Goal: Information Seeking & Learning: Learn about a topic

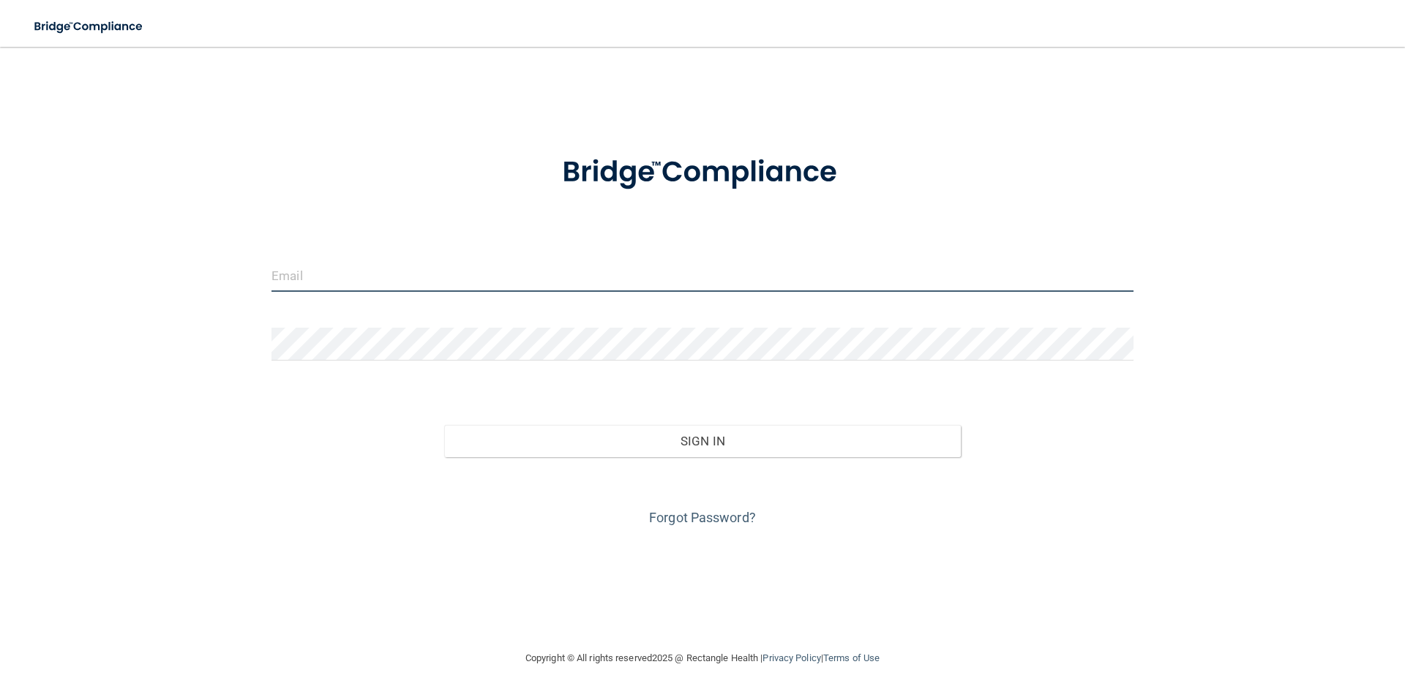
click at [589, 266] on input "email" at bounding box center [702, 275] width 862 height 33
type input "[EMAIL_ADDRESS][DOMAIN_NAME]"
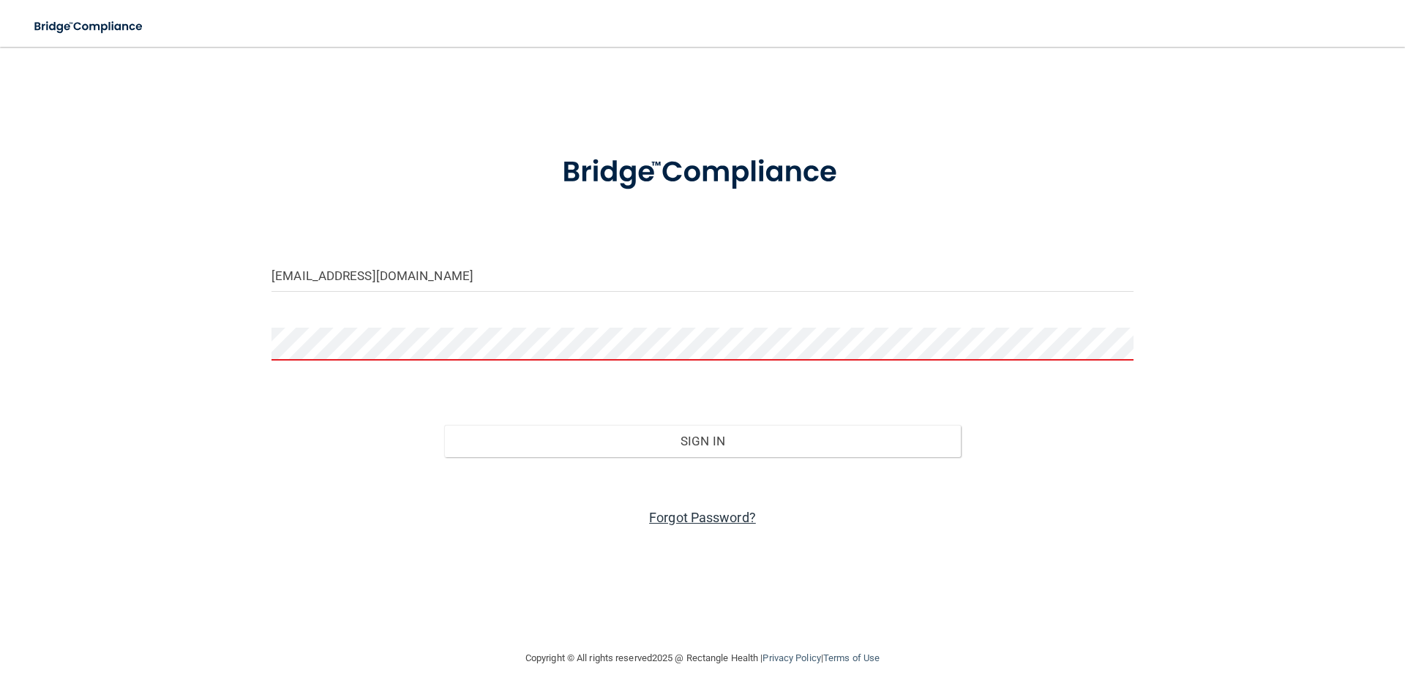
click at [675, 510] on link "Forgot Password?" at bounding box center [702, 517] width 107 height 15
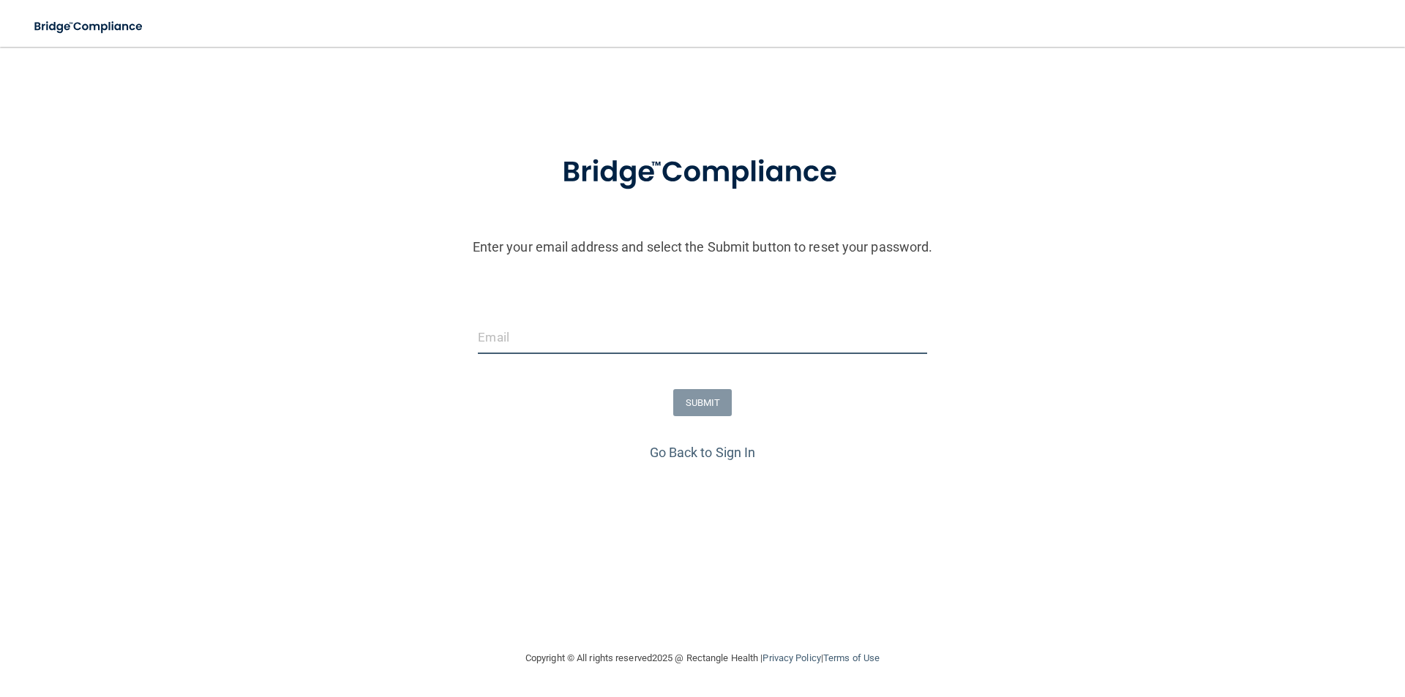
click at [662, 334] on input "email" at bounding box center [702, 337] width 448 height 33
type input "[EMAIL_ADDRESS][DOMAIN_NAME]"
click at [679, 397] on button "SUBMIT" at bounding box center [702, 402] width 59 height 27
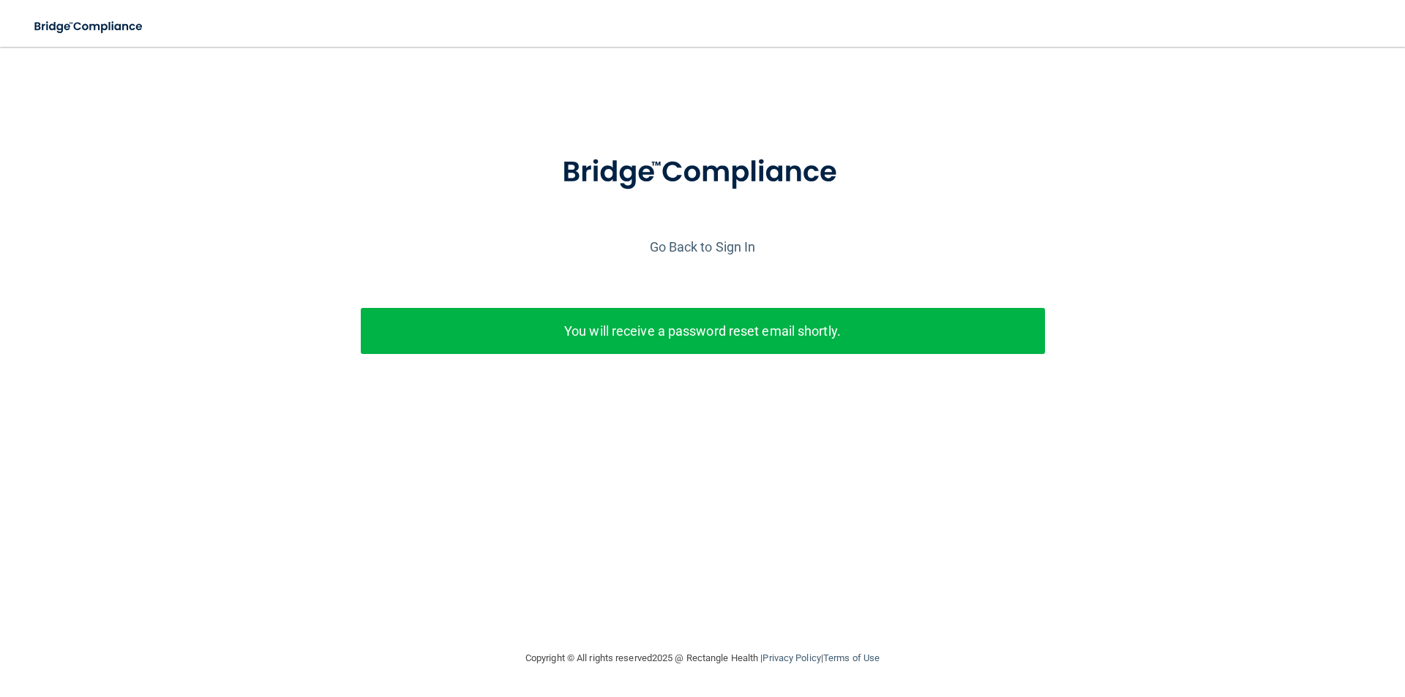
click at [563, 316] on div "You will receive a password reset email shortly." at bounding box center [703, 331] width 684 height 46
click at [679, 193] on div at bounding box center [702, 185] width 1390 height 100
drag, startPoint x: 1005, startPoint y: 162, endPoint x: 921, endPoint y: 152, distance: 84.7
click at [679, 152] on div at bounding box center [702, 185] width 1390 height 100
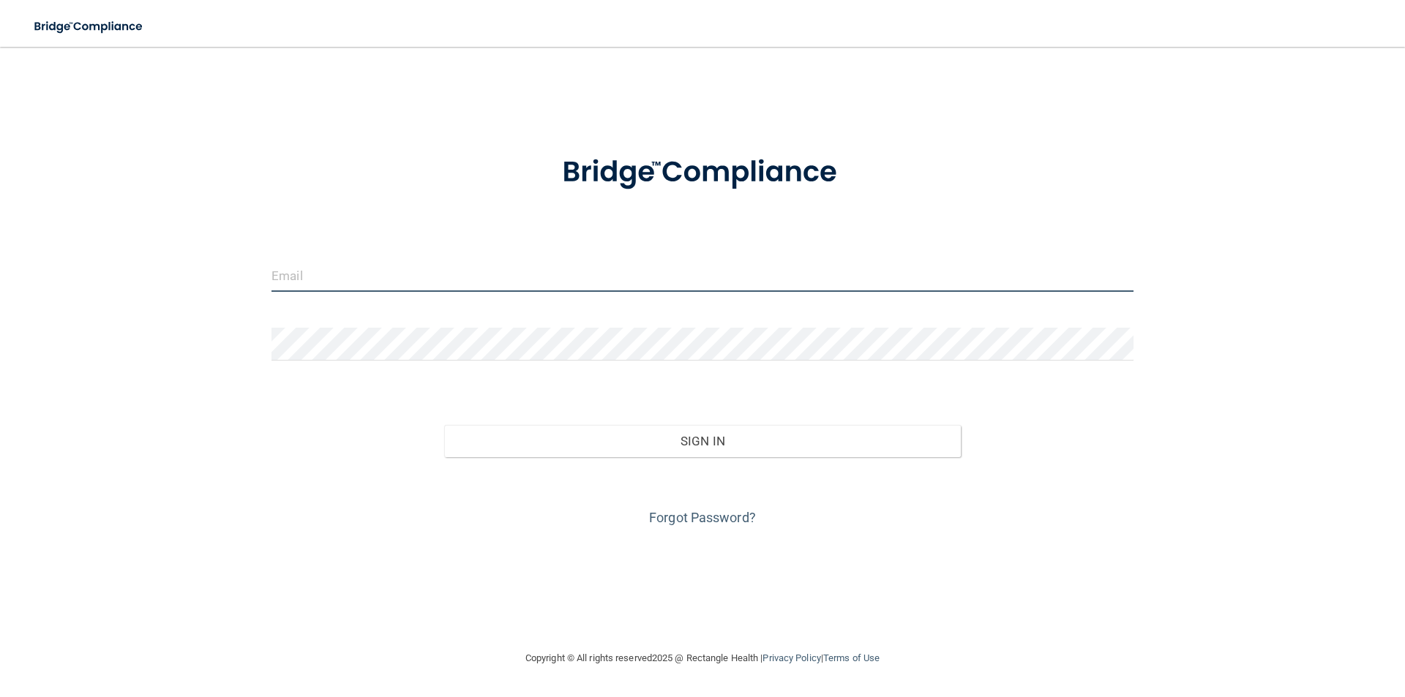
click at [338, 285] on input "email" at bounding box center [702, 275] width 862 height 33
type input "[EMAIL_ADDRESS][DOMAIN_NAME]"
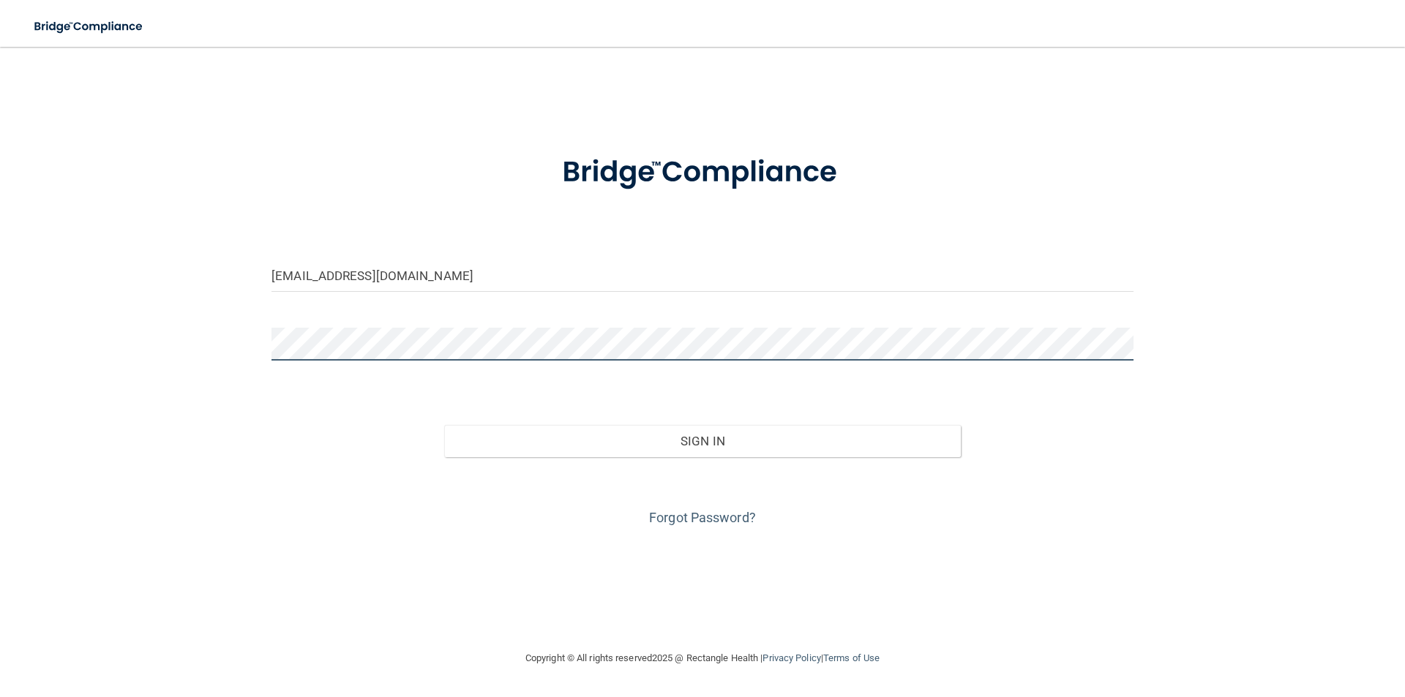
click at [444, 425] on button "Sign In" at bounding box center [702, 441] width 517 height 32
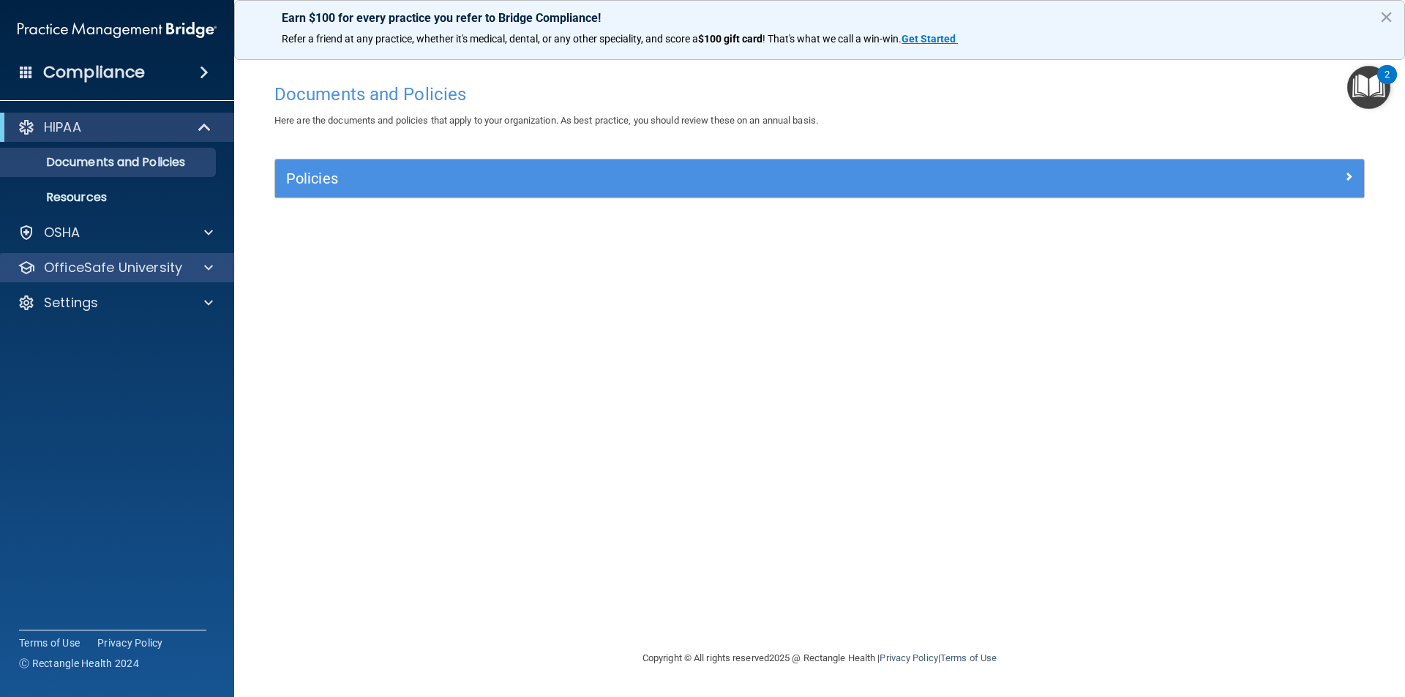
click at [208, 253] on div "OfficeSafe University" at bounding box center [117, 267] width 235 height 29
click at [208, 267] on span at bounding box center [208, 268] width 9 height 18
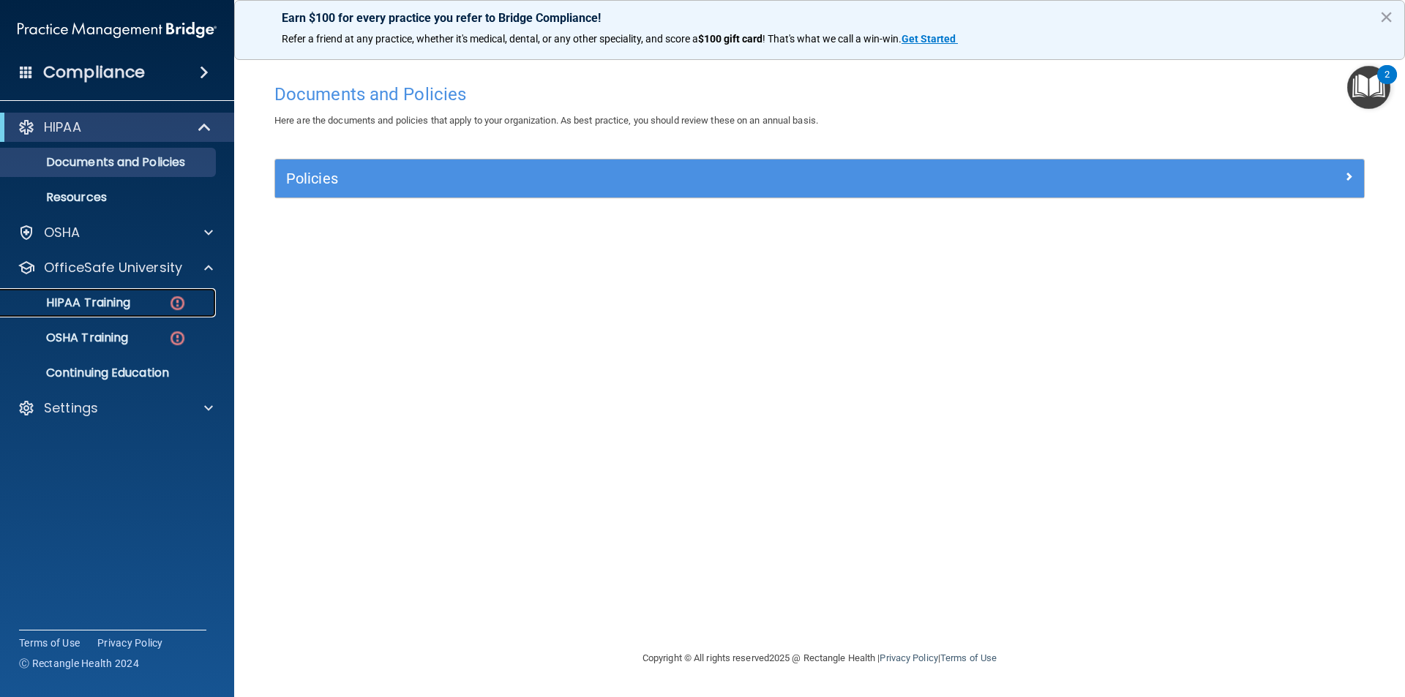
click at [181, 296] on img at bounding box center [177, 303] width 18 height 18
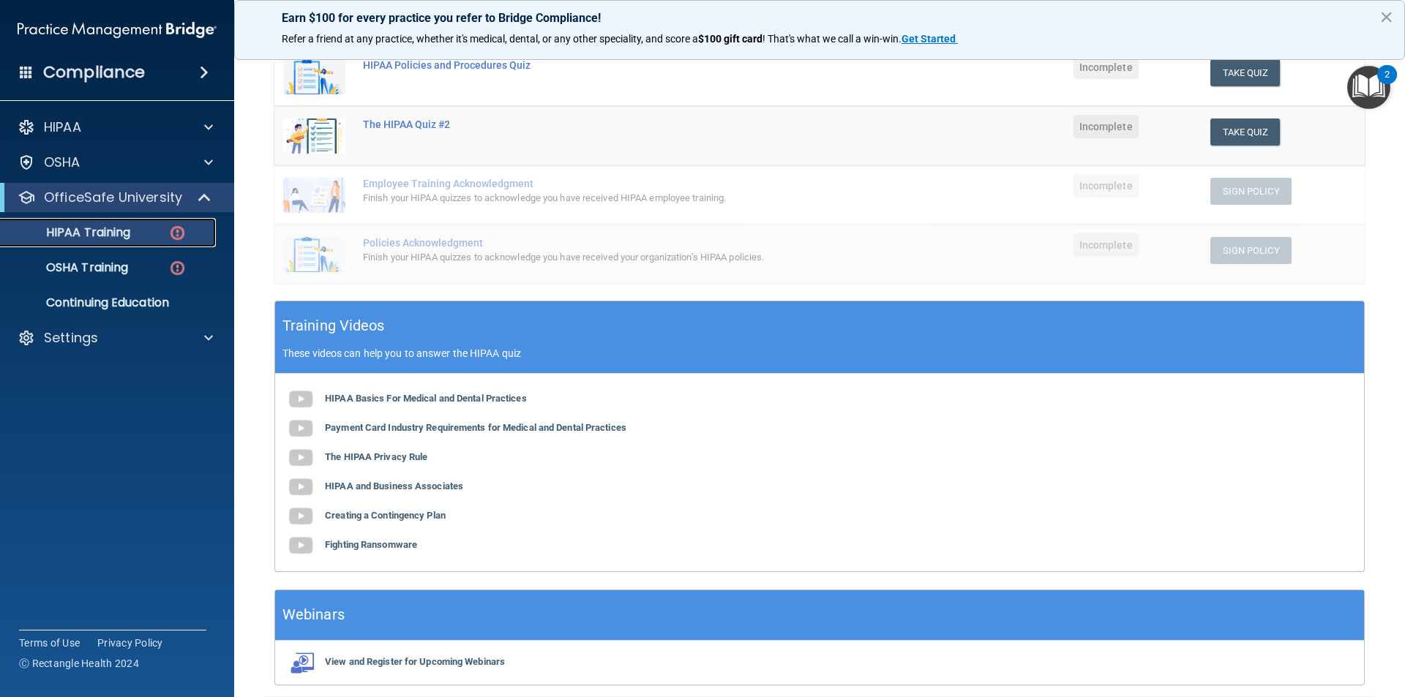
scroll to position [181, 0]
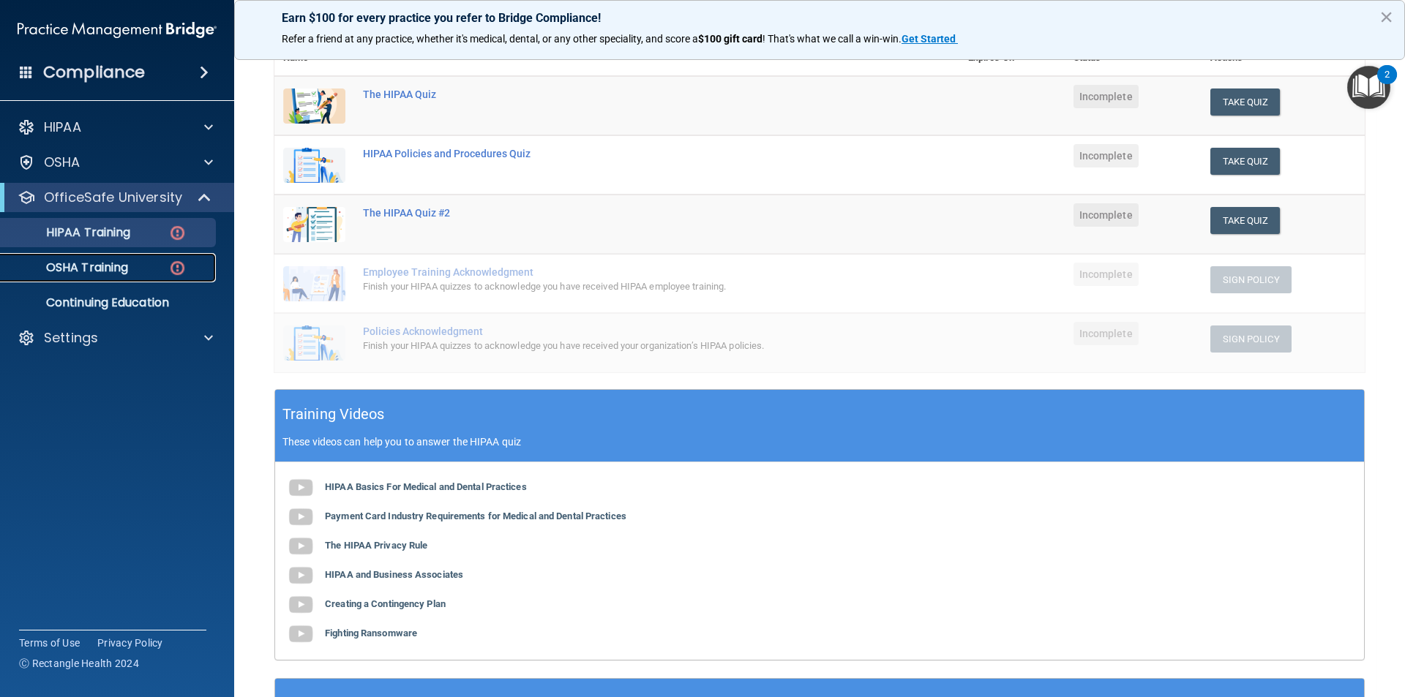
click at [134, 258] on link "OSHA Training" at bounding box center [100, 267] width 230 height 29
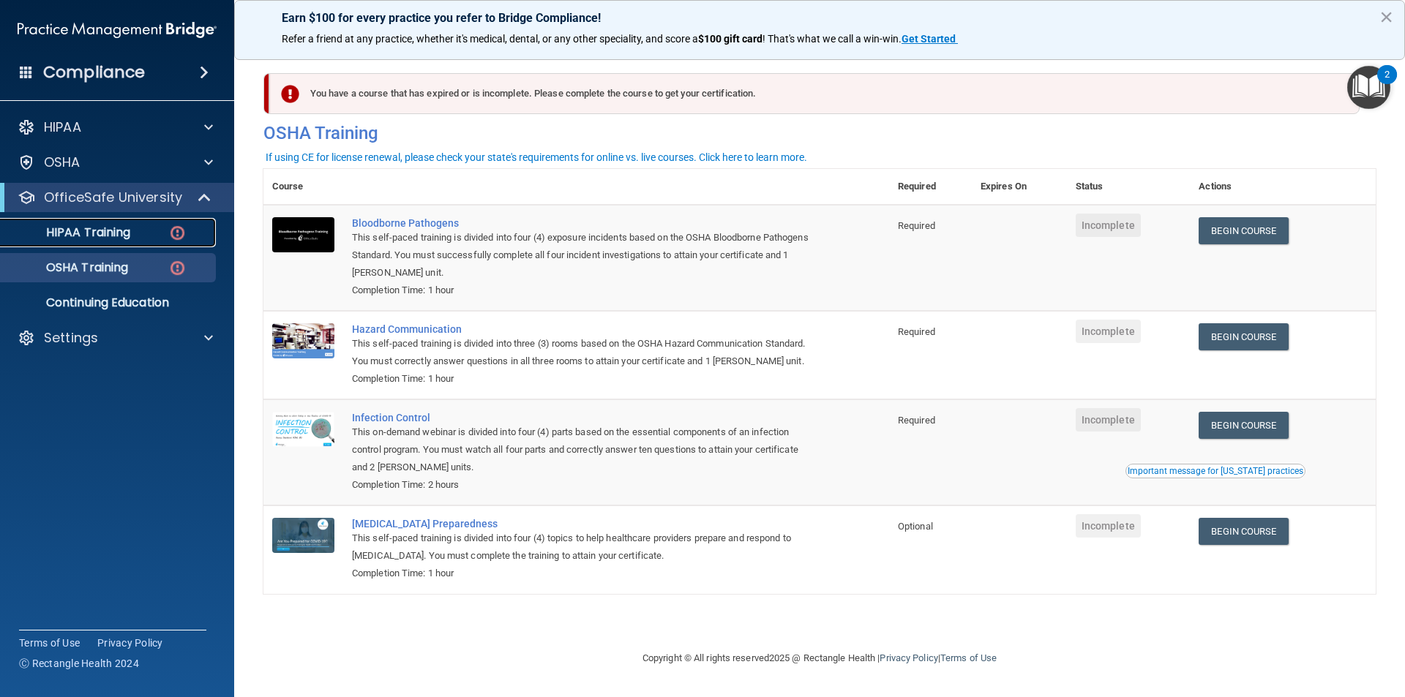
click at [157, 228] on div "HIPAA Training" at bounding box center [110, 232] width 200 height 15
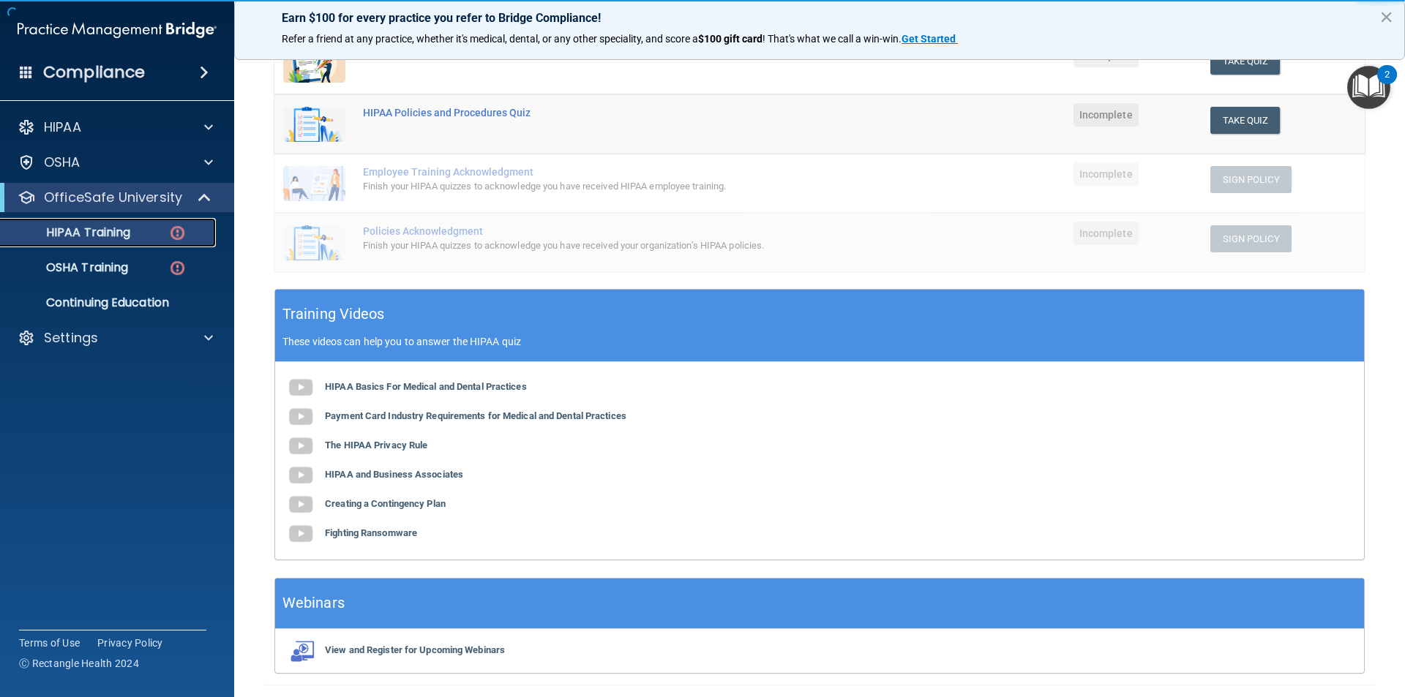
scroll to position [293, 0]
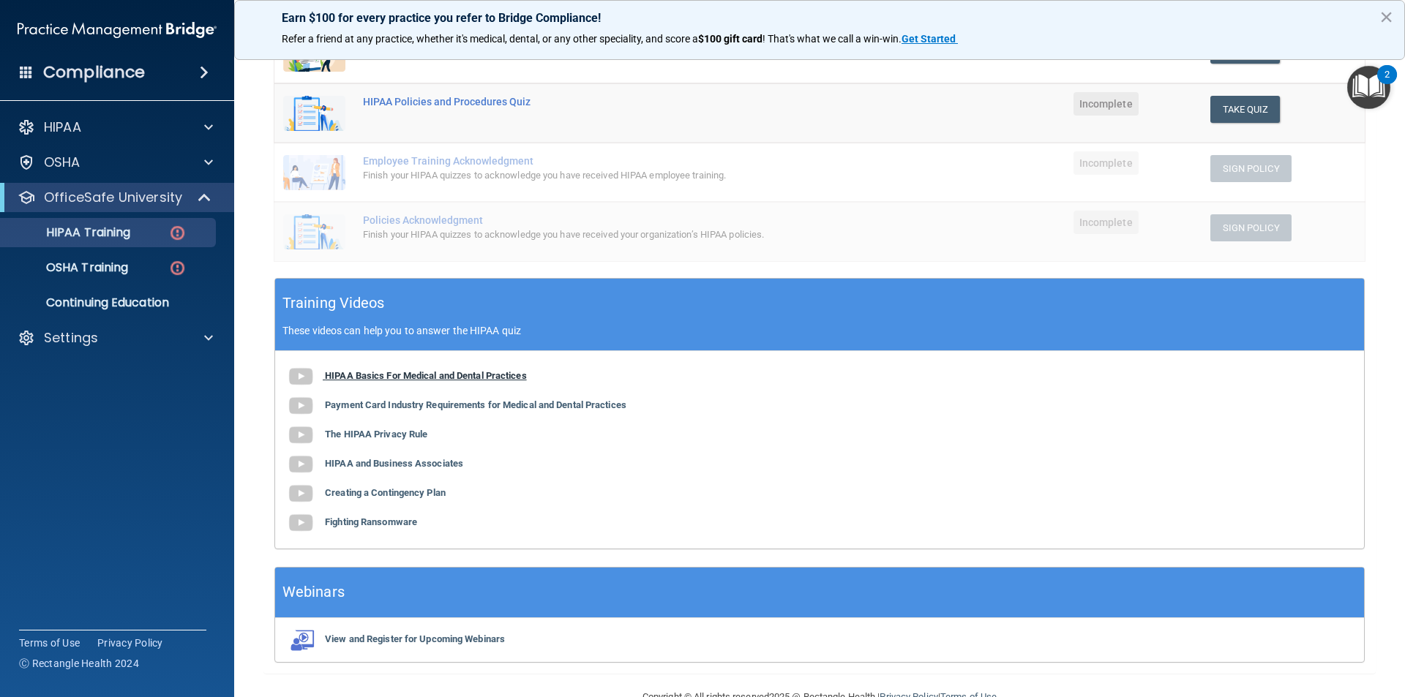
click at [359, 380] on b "HIPAA Basics For Medical and Dental Practices" at bounding box center [426, 375] width 202 height 11
click at [367, 408] on b "Payment Card Industry Requirements for Medical and Dental Practices" at bounding box center [475, 404] width 301 height 11
click at [359, 433] on b "The HIPAA Privacy Rule" at bounding box center [376, 434] width 102 height 11
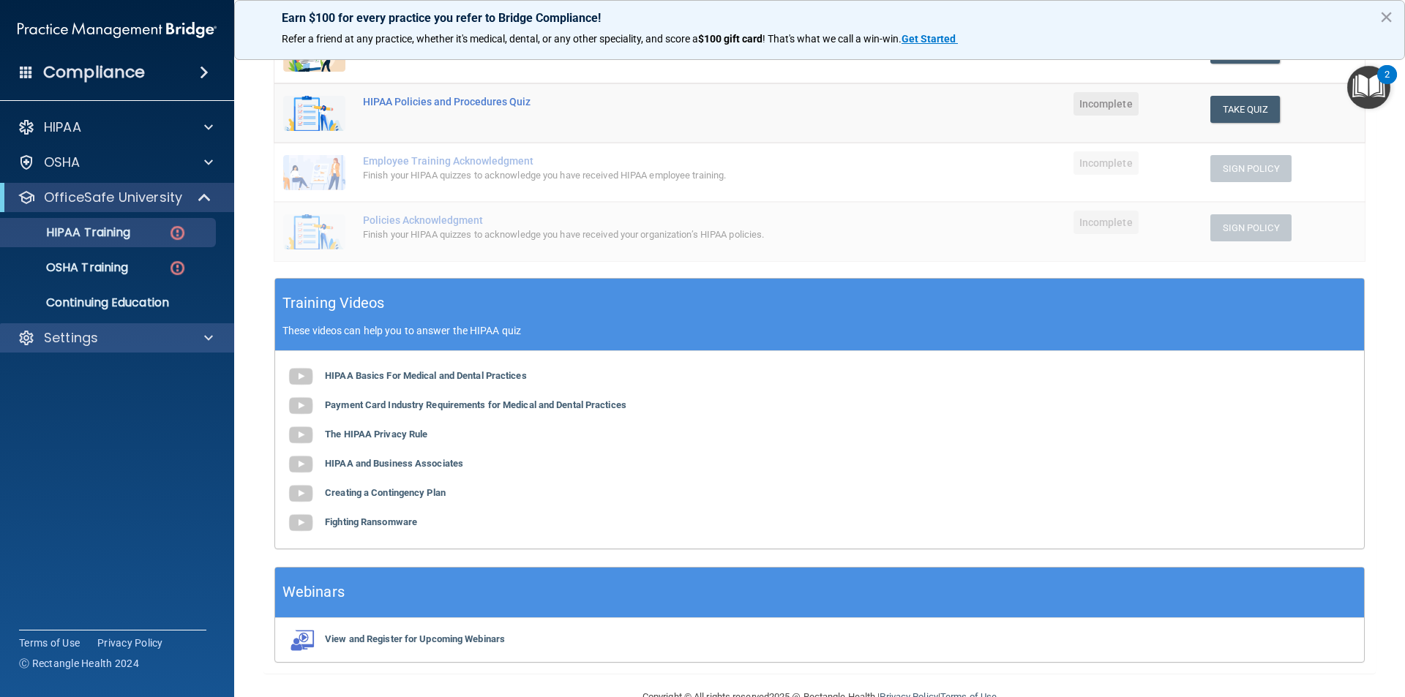
click at [202, 325] on div "Settings" at bounding box center [117, 337] width 235 height 29
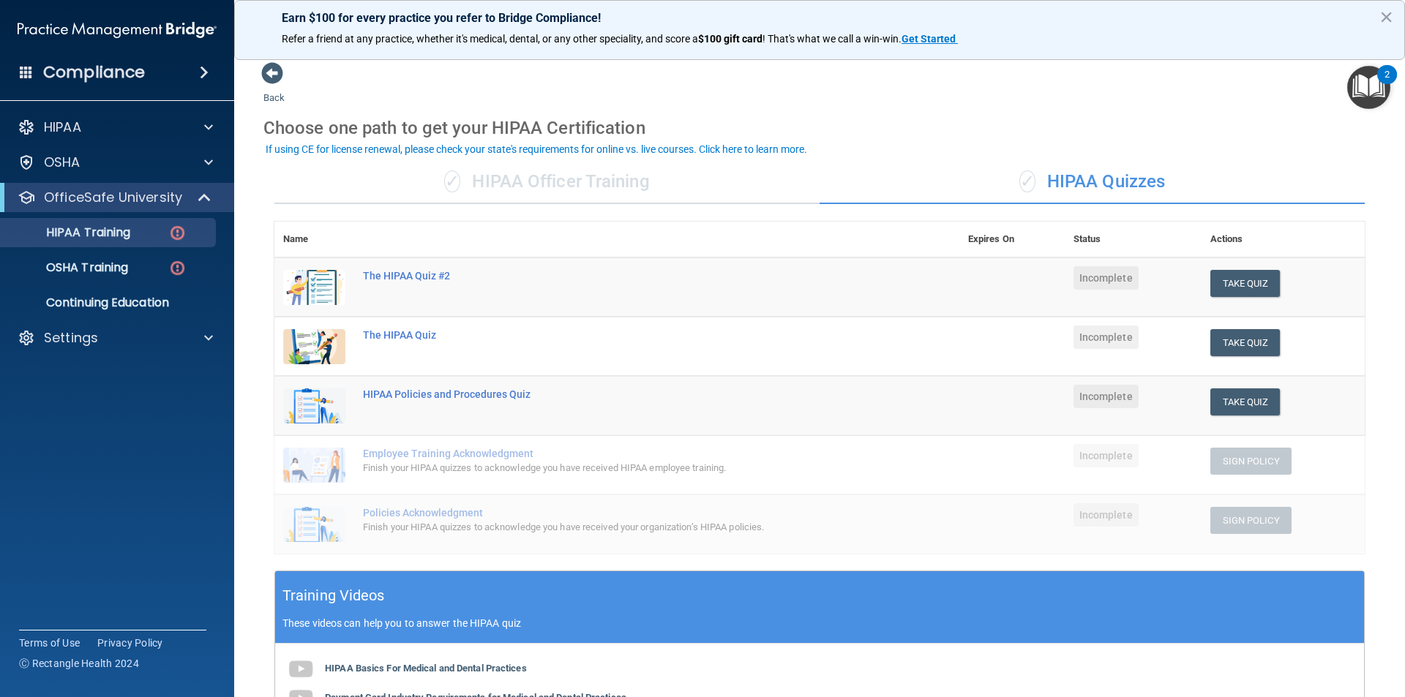
scroll to position [0, 0]
click at [200, 68] on span at bounding box center [204, 73] width 9 height 18
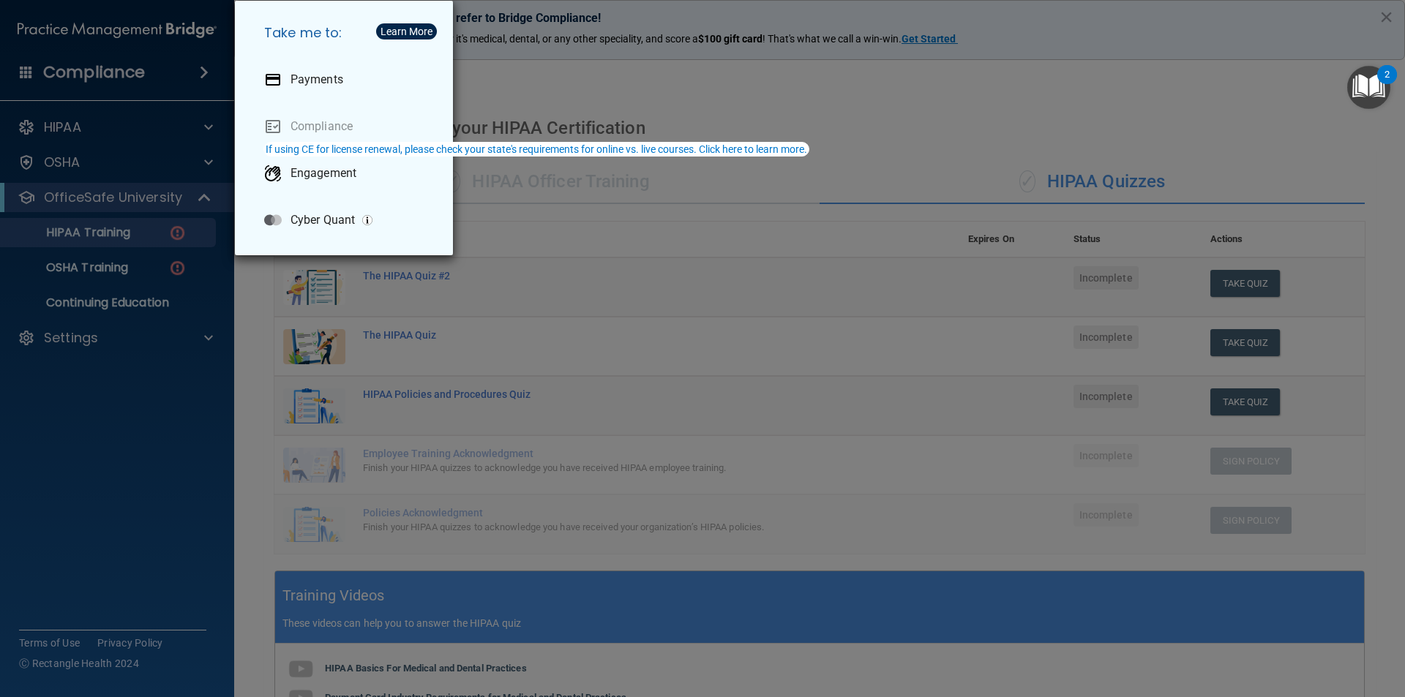
click at [679, 111] on div "Take me to: Payments Compliance Engagement Cyber Quant" at bounding box center [702, 348] width 1405 height 697
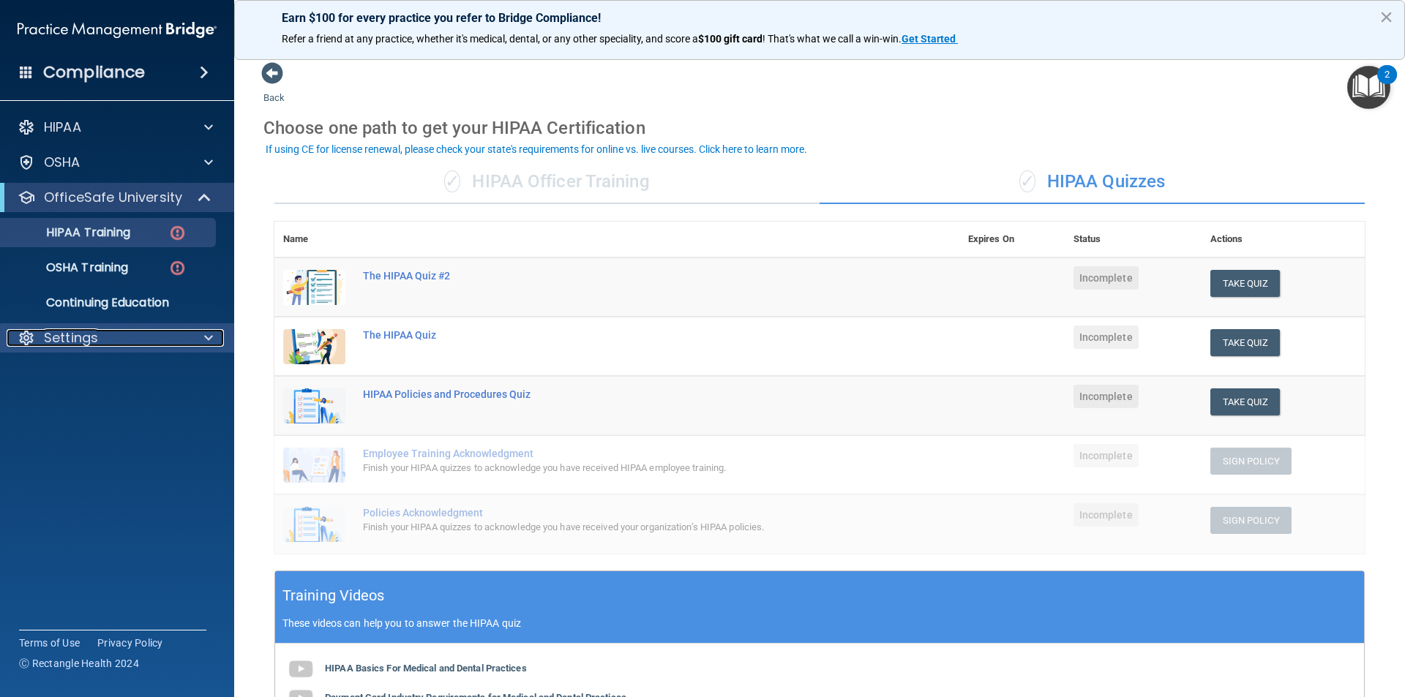
click at [189, 335] on div at bounding box center [206, 338] width 37 height 18
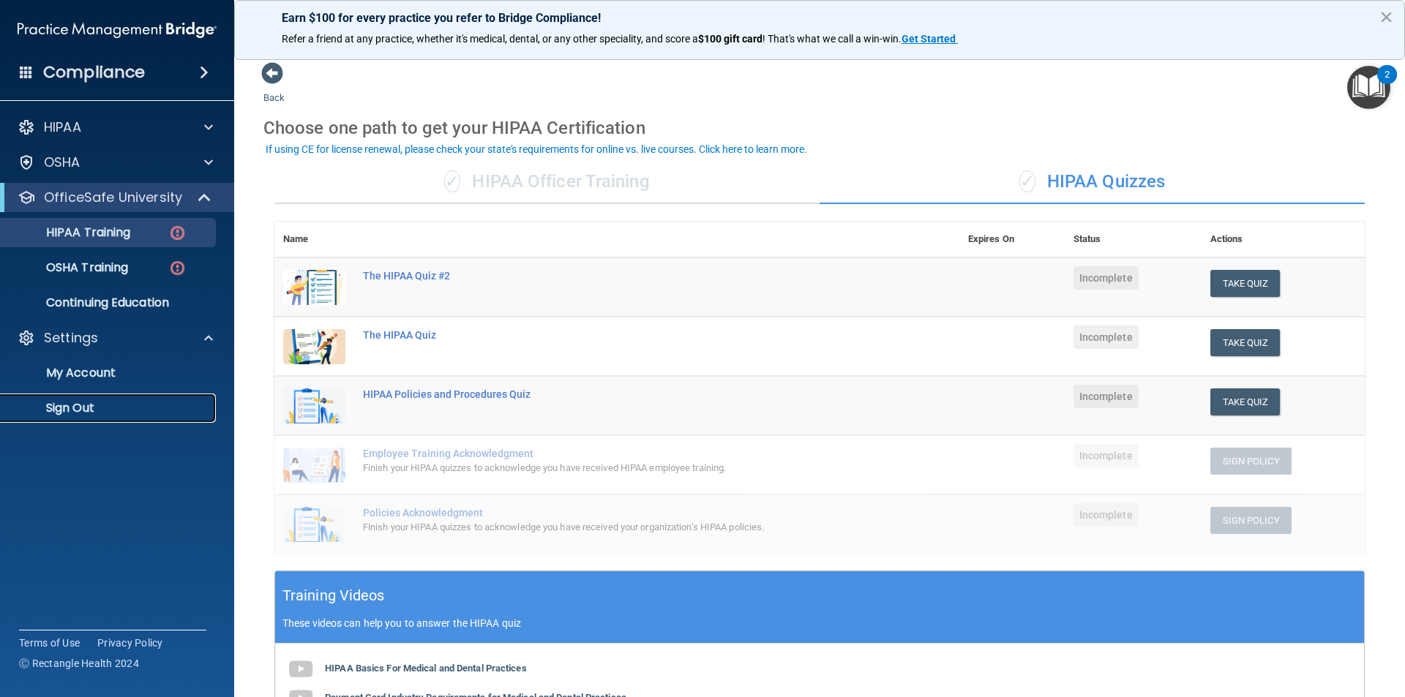
click at [95, 401] on p "Sign Out" at bounding box center [110, 408] width 200 height 15
